Goal: Transaction & Acquisition: Purchase product/service

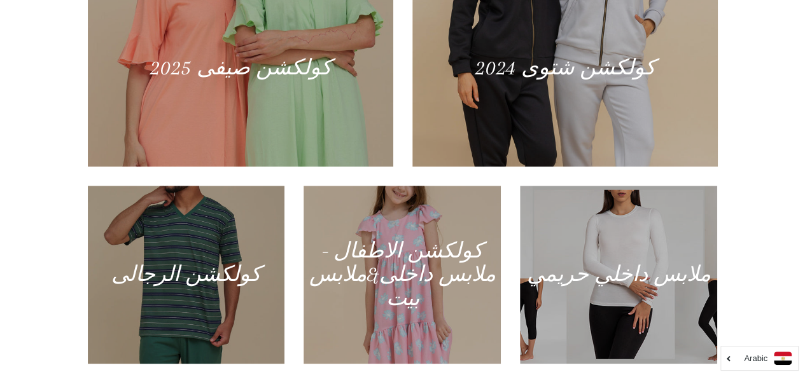
scroll to position [587, 0]
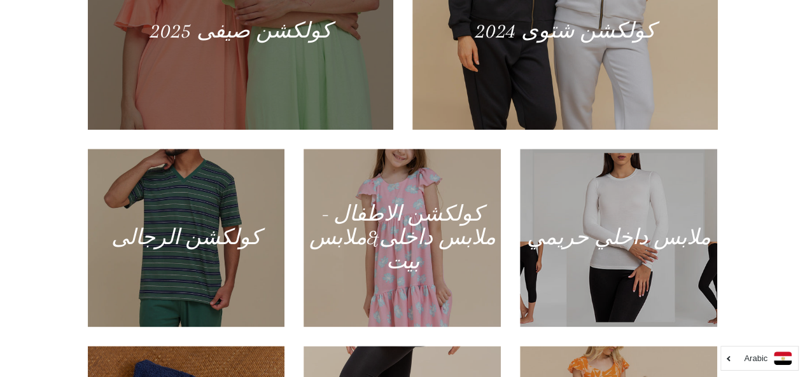
click at [271, 46] on div at bounding box center [240, 30] width 314 height 203
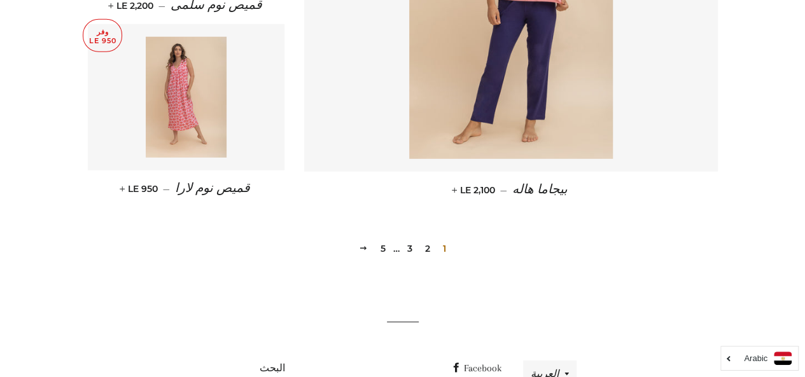
scroll to position [1803, 0]
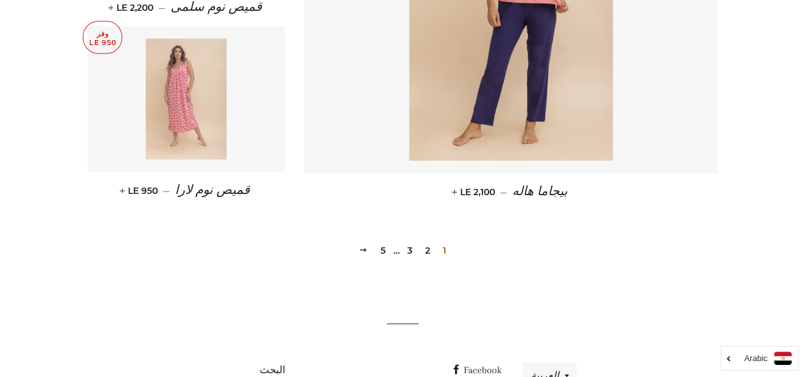
click at [164, 85] on img at bounding box center [186, 99] width 81 height 121
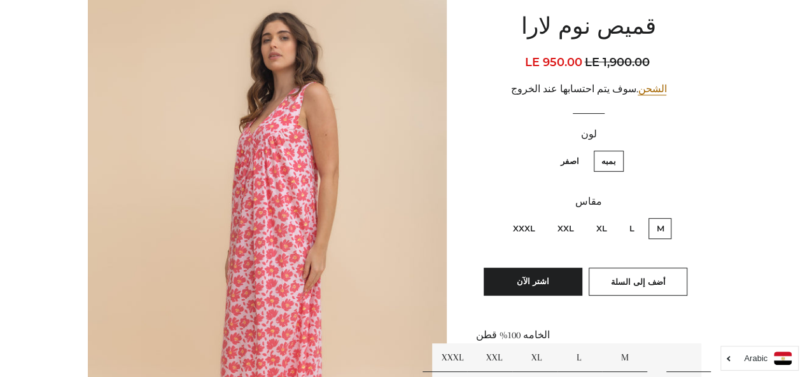
scroll to position [145, 0]
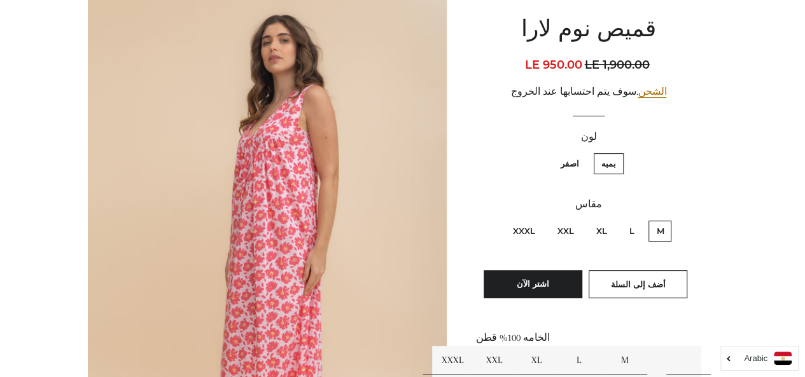
click at [569, 166] on label "اصفر" at bounding box center [570, 163] width 34 height 21
click at [582, 152] on input "اصفر" at bounding box center [582, 151] width 1 height 1
radio input "true"
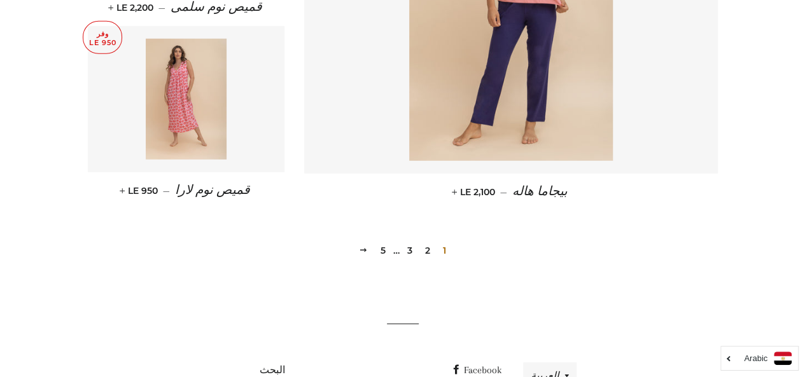
click at [428, 250] on link "2" at bounding box center [427, 250] width 15 height 19
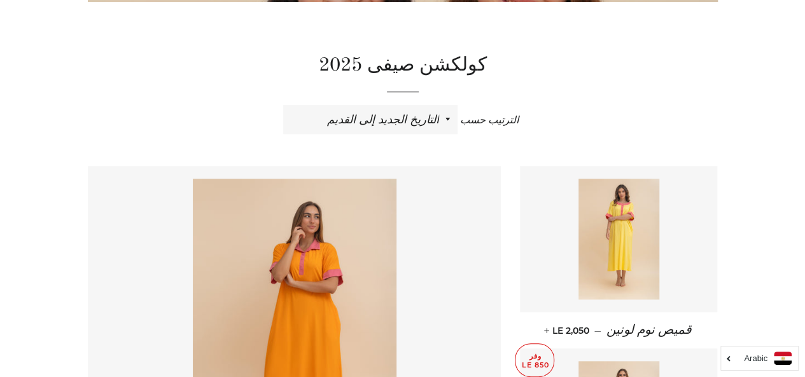
scroll to position [594, 0]
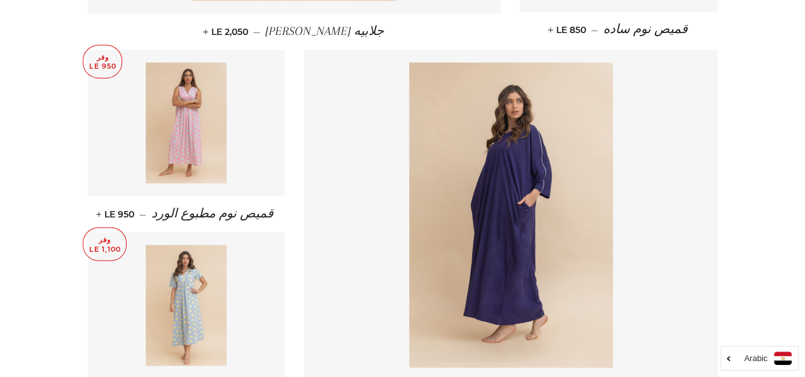
scroll to position [870, 0]
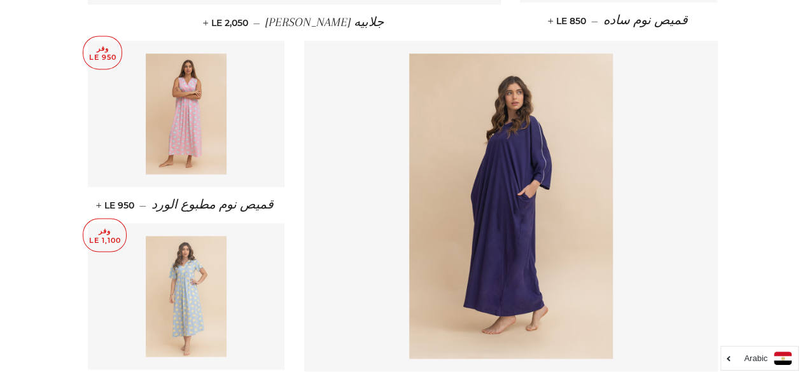
click at [181, 278] on img at bounding box center [186, 296] width 81 height 121
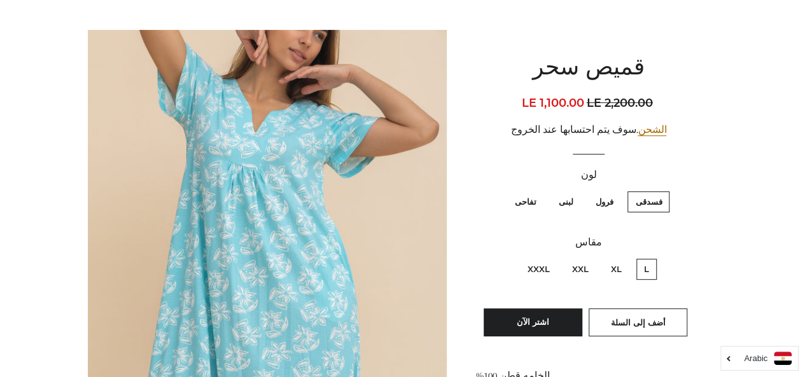
scroll to position [109, 0]
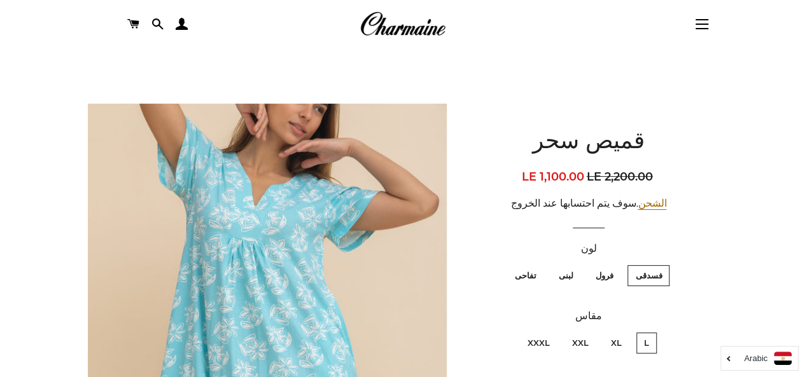
scroll to position [32, 0]
click at [527, 277] on label "تفاحى" at bounding box center [524, 276] width 37 height 21
click at [539, 265] on input "تفاحى" at bounding box center [539, 264] width 1 height 1
radio input "true"
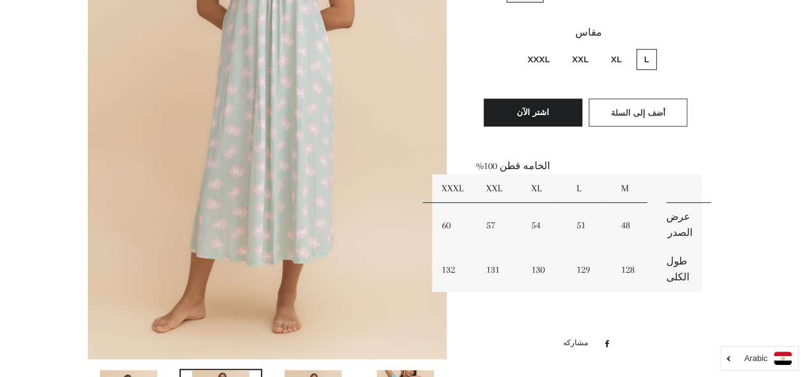
scroll to position [313, 0]
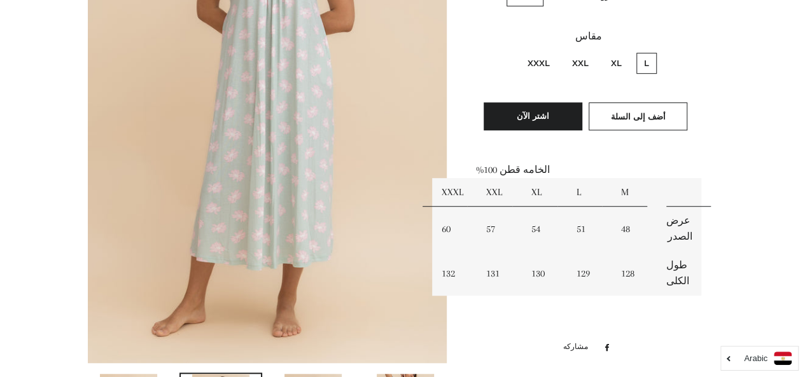
click at [578, 55] on label "XXL" at bounding box center [580, 63] width 32 height 21
click at [592, 52] on input "XXL" at bounding box center [592, 51] width 1 height 1
radio input "true"
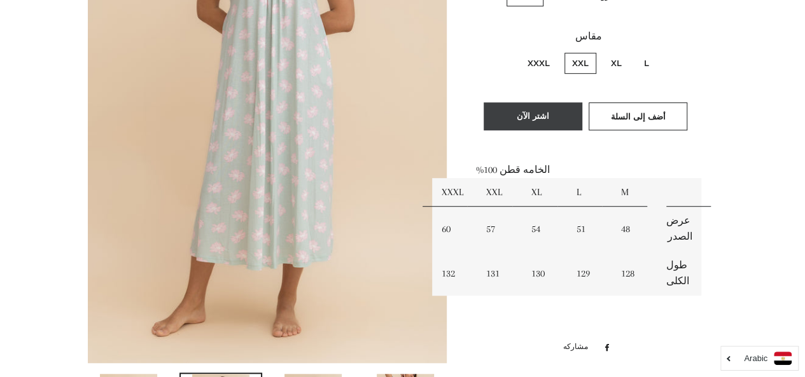
click at [531, 116] on button "اشتر الآن" at bounding box center [533, 116] width 99 height 28
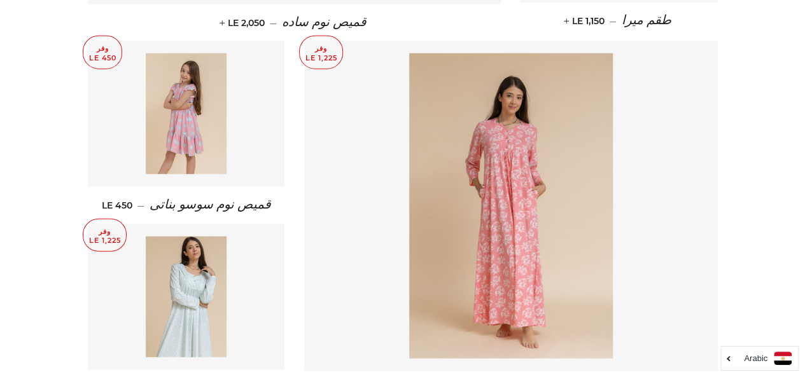
scroll to position [1588, 0]
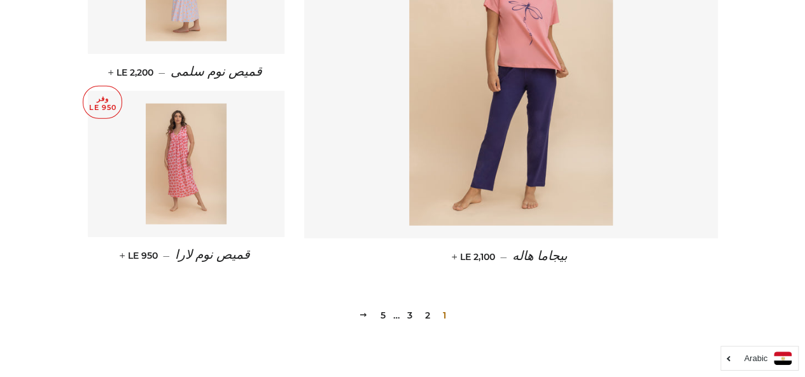
scroll to position [1736, 0]
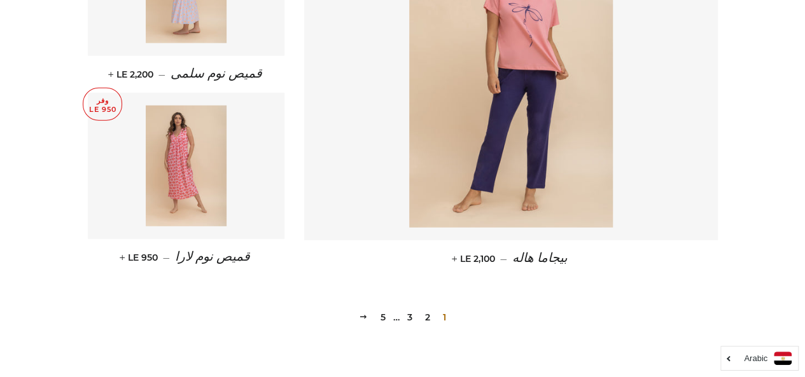
click at [408, 318] on link "3" at bounding box center [409, 317] width 15 height 19
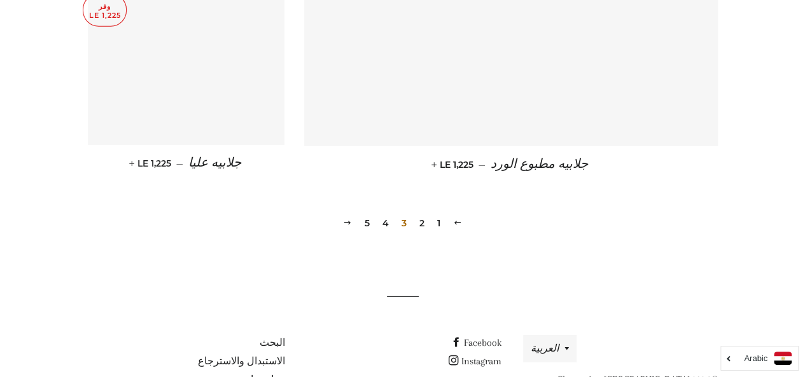
scroll to position [1833, 0]
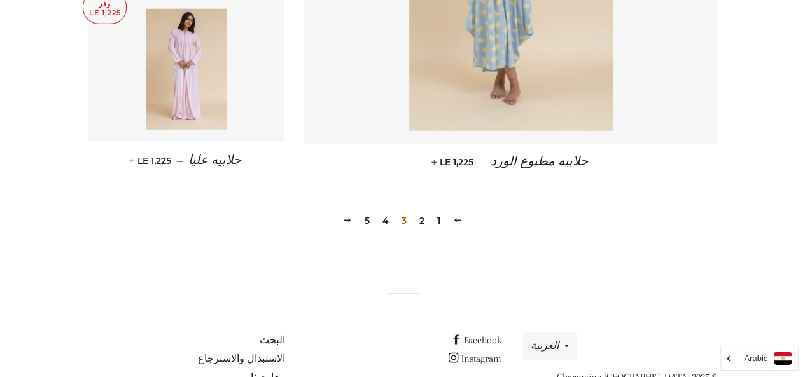
click at [385, 220] on link "4" at bounding box center [385, 220] width 17 height 19
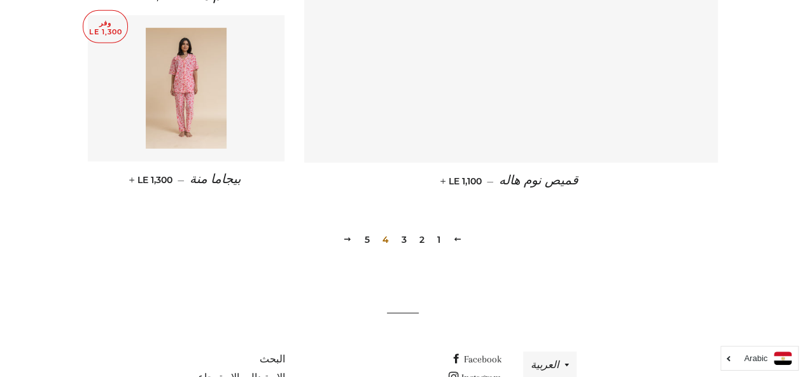
scroll to position [1813, 0]
